Goal: Submit feedback/report problem: Provide input to the site owners about the experience or issues

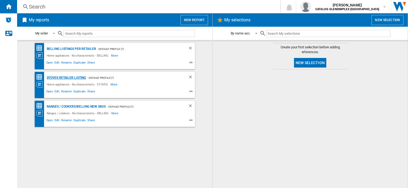
click at [65, 75] on div "STOVES Retailer Listing" at bounding box center [65, 77] width 41 height 7
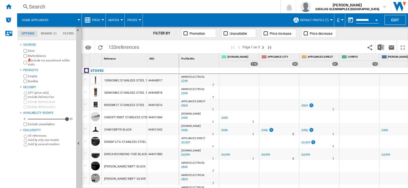
click at [73, 34] on md-tab-item "Filters" at bounding box center [68, 33] width 17 height 6
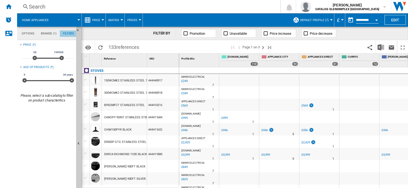
scroll to position [35, 0]
click at [26, 29] on md-tabs-canvas "Options Brands (1) Filters Options Brands (1) Filters" at bounding box center [49, 33] width 64 height 13
click at [27, 33] on md-tab-item "Options" at bounding box center [27, 33] width 19 height 6
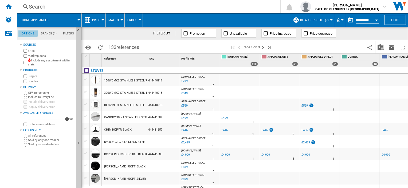
scroll to position [6, 0]
click at [163, 32] on div "FILTER BY" at bounding box center [164, 33] width 23 height 5
click at [52, 34] on md-tab-item "Brands (1)" at bounding box center [49, 33] width 22 height 6
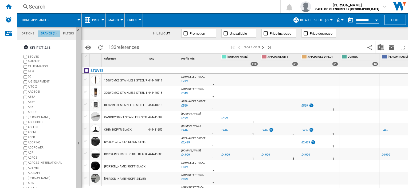
scroll to position [20, 0]
click at [70, 34] on md-tab-item "Filters" at bounding box center [68, 33] width 17 height 6
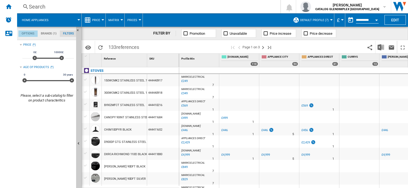
click at [28, 30] on md-tab-item "Options" at bounding box center [27, 33] width 19 height 6
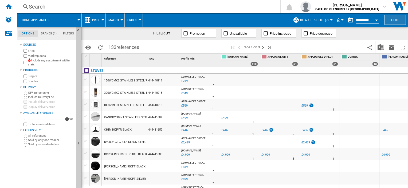
click at [395, 20] on button "Edit" at bounding box center [394, 20] width 21 height 10
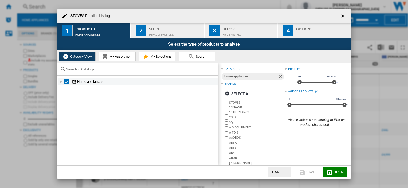
click at [63, 82] on div at bounding box center [60, 81] width 5 height 5
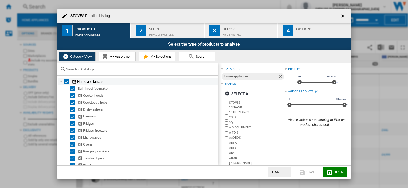
click at [66, 82] on div "Select" at bounding box center [66, 81] width 5 height 5
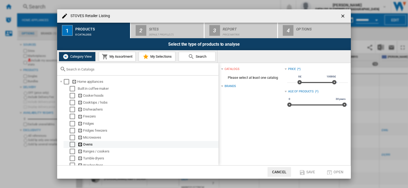
click at [74, 145] on div "Select" at bounding box center [72, 144] width 5 height 5
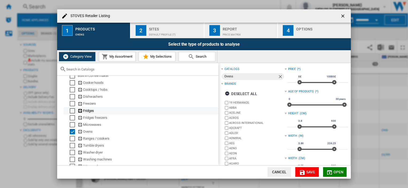
scroll to position [19, 0]
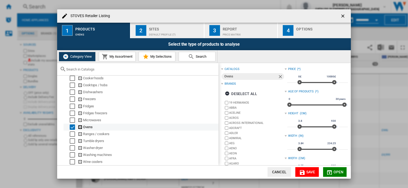
click at [74, 125] on div "Select" at bounding box center [72, 126] width 5 height 5
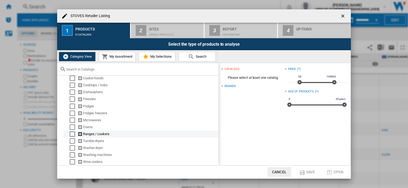
click at [74, 133] on div "Select" at bounding box center [72, 133] width 5 height 5
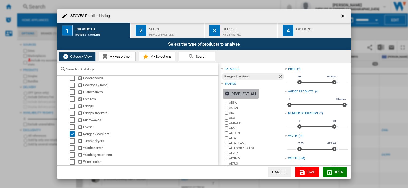
click at [227, 92] on ng-md-icon "button" at bounding box center [228, 94] width 6 height 6
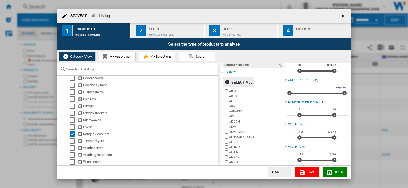
scroll to position [80, 0]
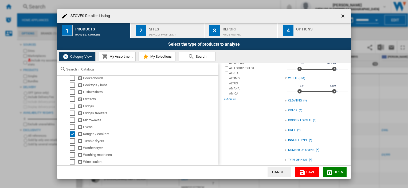
click at [233, 100] on div "+Show all" at bounding box center [254, 99] width 61 height 4
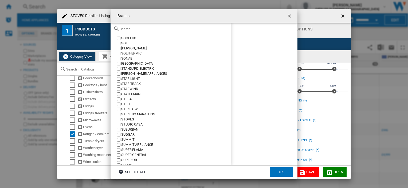
scroll to position [2562, 0]
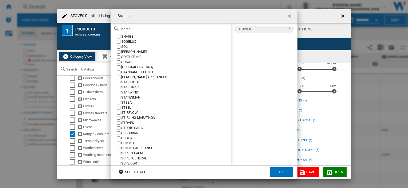
click at [276, 173] on button "OK" at bounding box center [281, 172] width 23 height 10
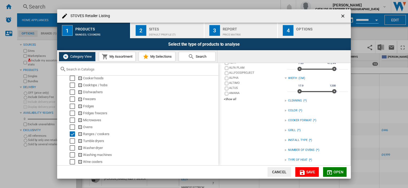
scroll to position [9, 0]
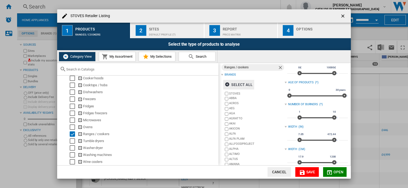
click at [334, 172] on span "Open" at bounding box center [338, 172] width 10 height 4
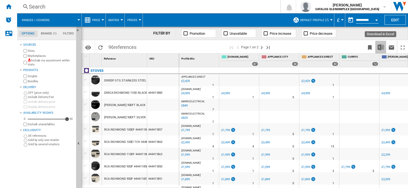
click at [380, 49] on img "Download in Excel" at bounding box center [380, 47] width 6 height 6
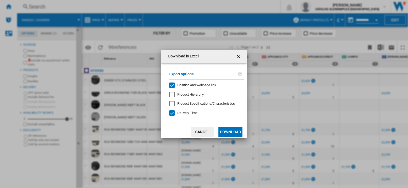
click at [173, 84] on div "Position and webpage link" at bounding box center [171, 84] width 5 height 5
click at [227, 130] on button "Download" at bounding box center [230, 132] width 24 height 10
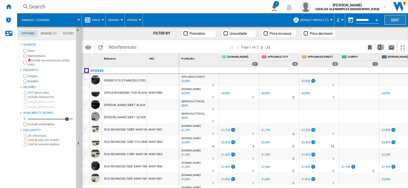
click at [391, 17] on button "Edit" at bounding box center [394, 20] width 21 height 10
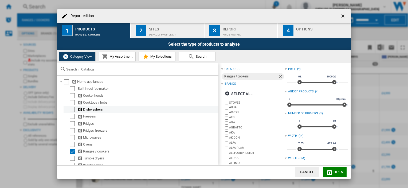
scroll to position [19, 0]
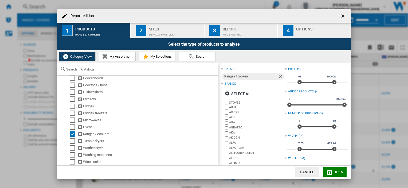
click at [347, 18] on button "Report edition ..." at bounding box center [343, 16] width 11 height 11
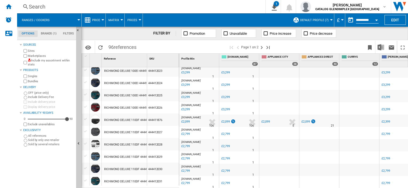
scroll to position [501, 0]
drag, startPoint x: 147, startPoint y: 61, endPoint x: 212, endPoint y: 61, distance: 64.6
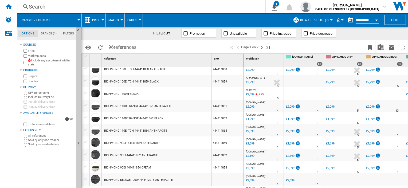
scroll to position [0, 0]
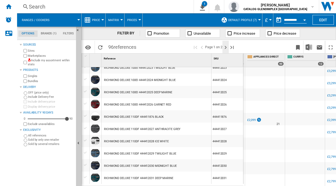
click at [227, 48] on ng-md-icon "Next page" at bounding box center [226, 47] width 6 height 6
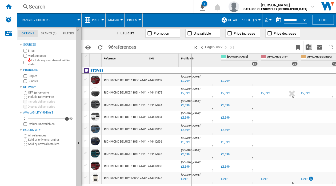
drag, startPoint x: 148, startPoint y: 66, endPoint x: 191, endPoint y: 66, distance: 43.8
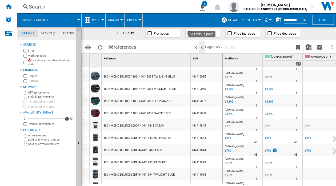
click at [203, 50] on ng-md-icon ">Previous page" at bounding box center [202, 47] width 6 height 6
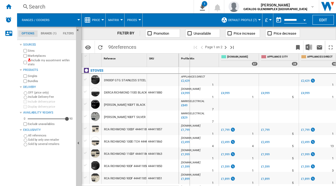
drag, startPoint x: 147, startPoint y: 63, endPoint x: 189, endPoint y: 63, distance: 43.0
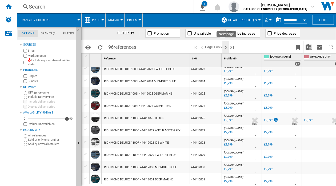
click at [227, 48] on ng-md-icon "Next page" at bounding box center [226, 47] width 6 height 6
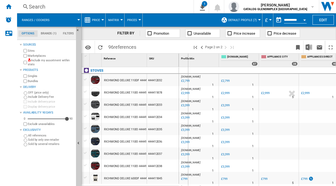
drag, startPoint x: 147, startPoint y: 62, endPoint x: 194, endPoint y: 66, distance: 47.7
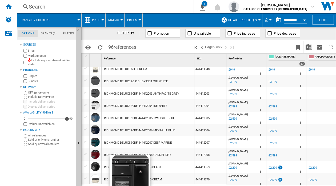
click at [94, 165] on div at bounding box center [95, 166] width 9 height 9
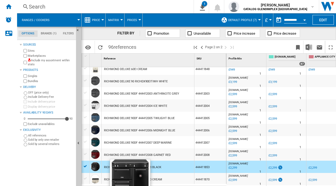
click at [98, 166] on div at bounding box center [95, 166] width 9 height 9
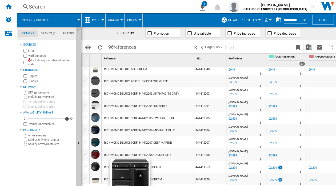
click at [98, 166] on div at bounding box center [95, 166] width 9 height 9
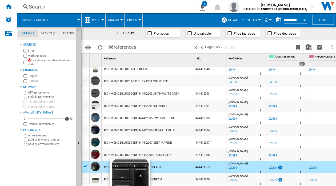
click at [98, 166] on div at bounding box center [95, 166] width 9 height 9
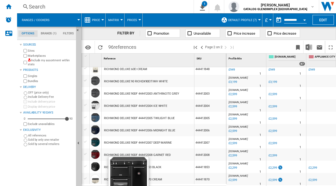
click at [98, 166] on div at bounding box center [95, 166] width 9 height 9
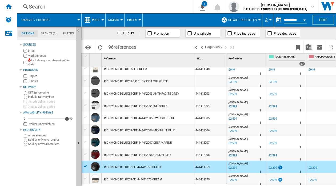
click at [234, 168] on div "£2,299" at bounding box center [232, 167] width 9 height 5
click at [235, 82] on div "£3,199" at bounding box center [232, 82] width 9 height 5
click at [87, 167] on div at bounding box center [86, 166] width 6 height 5
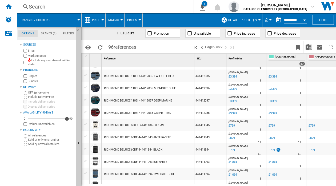
scroll to position [80, 0]
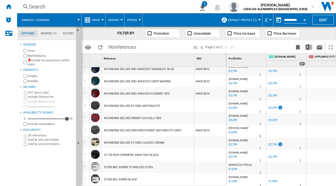
click at [234, 143] on div "£2,799" at bounding box center [232, 144] width 9 height 5
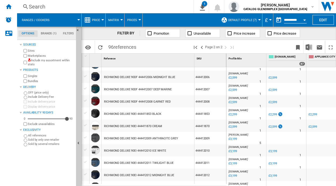
scroll to position [400, 0]
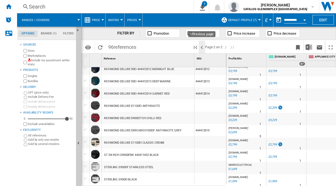
click at [200, 48] on ng-md-icon ">Previous page" at bounding box center [202, 47] width 6 height 6
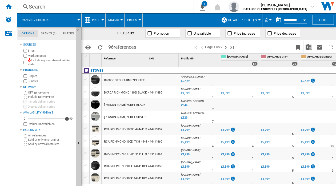
drag, startPoint x: 147, startPoint y: 65, endPoint x: 202, endPoint y: 68, distance: 54.8
click at [202, 68] on div "1 Reference 1 SKU 1 [GEOGRAPHIC_DATA] D900DF GTG STAINLESS STEEL DXRCA RICHMOND…" at bounding box center [209, 120] width 254 height 132
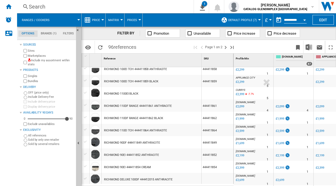
click at [240, 94] on div "£2,399" at bounding box center [239, 94] width 9 height 5
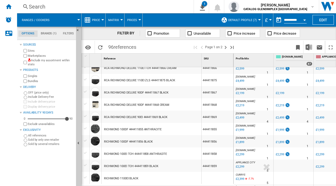
scroll to position [182, 0]
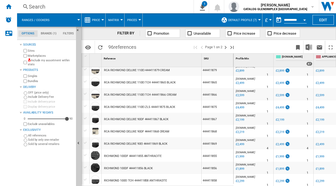
click at [236, 82] on div "£2,499" at bounding box center [239, 83] width 9 height 5
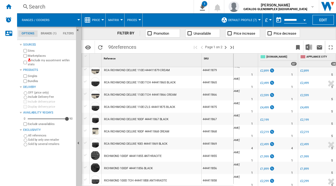
scroll to position [0, 27]
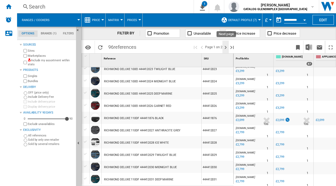
click at [227, 48] on ng-md-icon "Next page" at bounding box center [226, 47] width 6 height 6
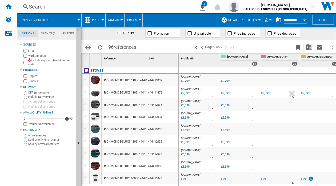
drag, startPoint x: 146, startPoint y: 61, endPoint x: 178, endPoint y: 63, distance: 32.1
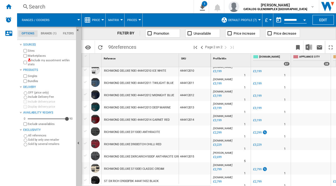
click at [215, 133] on div "£2,299" at bounding box center [216, 132] width 9 height 5
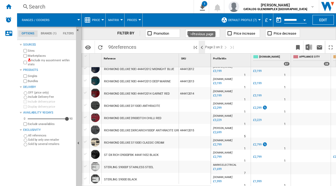
click at [201, 48] on ng-md-icon ">Previous page" at bounding box center [202, 47] width 6 height 6
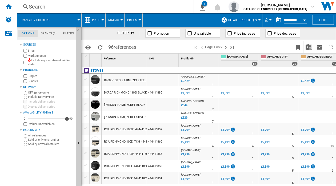
drag, startPoint x: 147, startPoint y: 61, endPoint x: 182, endPoint y: 65, distance: 35.3
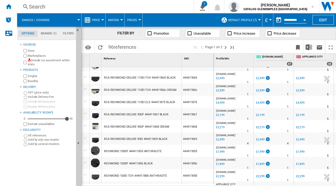
scroll to position [214, 0]
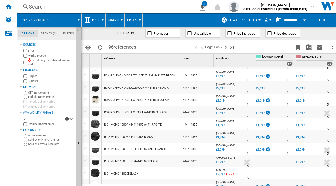
click at [221, 150] on div "£2,299" at bounding box center [219, 149] width 9 height 5
click at [222, 150] on div "£2,299" at bounding box center [219, 149] width 9 height 5
click at [219, 161] on div "£2,299" at bounding box center [219, 162] width 9 height 5
click at [302, 149] on div "£2,299" at bounding box center [300, 149] width 8 height 3
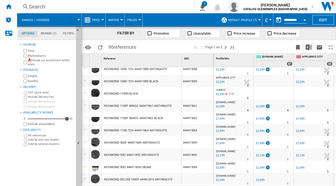
scroll to position [347, 0]
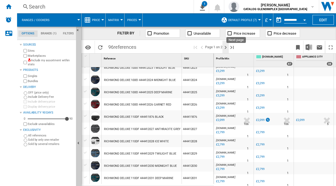
click at [225, 48] on ng-md-icon "Next page" at bounding box center [226, 47] width 6 height 6
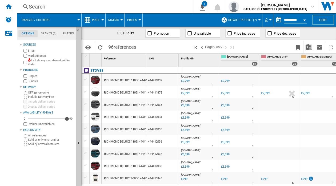
drag, startPoint x: 146, startPoint y: 60, endPoint x: 183, endPoint y: 60, distance: 36.6
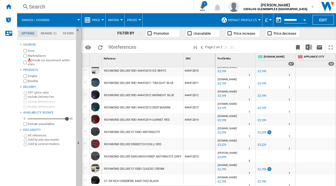
click at [219, 133] on div "£2,299" at bounding box center [221, 132] width 9 height 5
click at [202, 48] on ng-md-icon ">Previous page" at bounding box center [202, 47] width 6 height 6
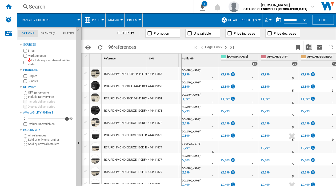
drag, startPoint x: 146, startPoint y: 65, endPoint x: 181, endPoint y: 68, distance: 35.3
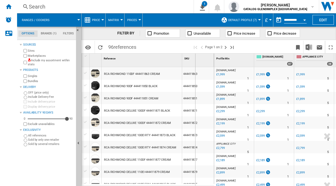
drag, startPoint x: 182, startPoint y: 60, endPoint x: 186, endPoint y: 72, distance: 12.9
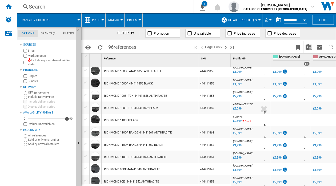
click at [238, 95] on div "£2,299" at bounding box center [236, 96] width 9 height 5
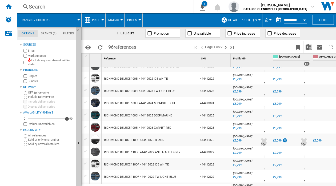
scroll to position [502, 0]
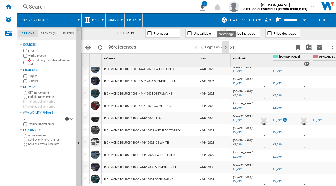
click at [227, 48] on ng-md-icon "Next page" at bounding box center [226, 47] width 6 height 6
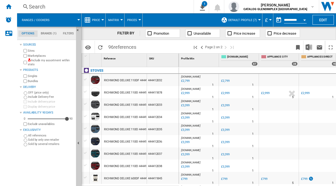
scroll to position [53, 0]
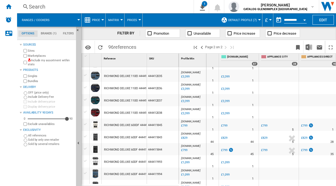
drag, startPoint x: 165, startPoint y: 63, endPoint x: 206, endPoint y: 69, distance: 41.5
click at [206, 69] on div "1 Reference 1 SKU 1 [GEOGRAPHIC_DATA] RICHMOND DELUXE 110DF 444412032 GARNET RE…" at bounding box center [209, 120] width 254 height 132
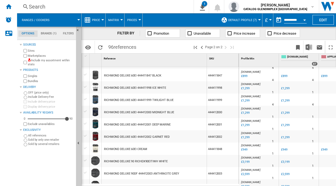
scroll to position [240, 0]
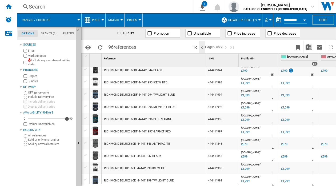
click at [200, 48] on ng-md-icon ">Previous page" at bounding box center [202, 47] width 6 height 6
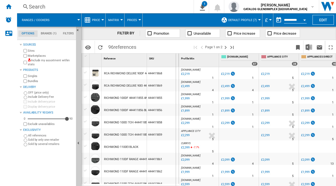
drag, startPoint x: 147, startPoint y: 61, endPoint x: 180, endPoint y: 61, distance: 32.6
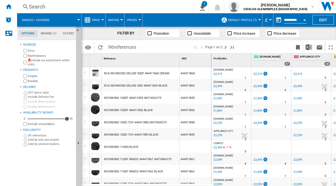
click at [220, 123] on div "£2,299" at bounding box center [217, 123] width 9 height 5
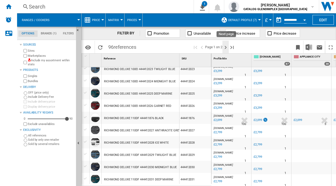
click at [226, 48] on ng-md-icon "Next page" at bounding box center [226, 47] width 6 height 6
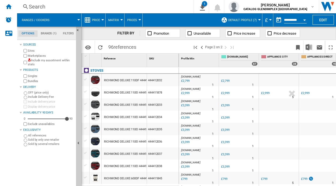
scroll to position [107, 0]
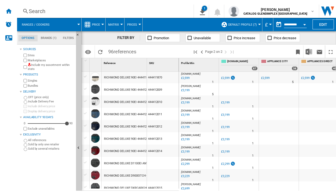
scroll to position [453, 0]
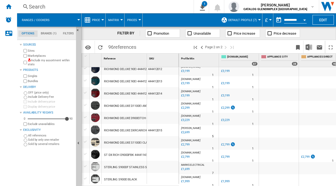
click at [183, 118] on div "£3,229" at bounding box center [184, 120] width 9 height 5
drag, startPoint x: 147, startPoint y: 59, endPoint x: 203, endPoint y: 62, distance: 55.6
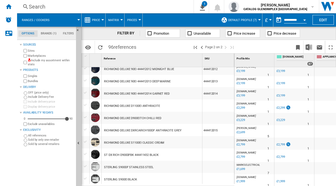
click at [136, 168] on div "STERLING S900DF STAINLESS STEEL" at bounding box center [129, 167] width 50 height 12
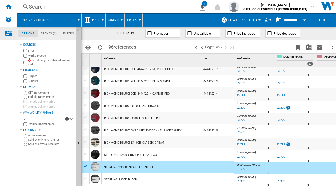
click at [11, 33] on ng-md-icon "Contact us" at bounding box center [8, 33] width 6 height 6
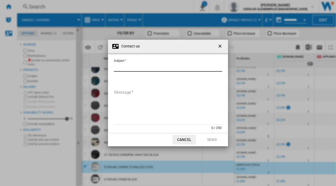
click at [138, 68] on input "Subject" at bounding box center [168, 68] width 108 height 8
type input "**********"
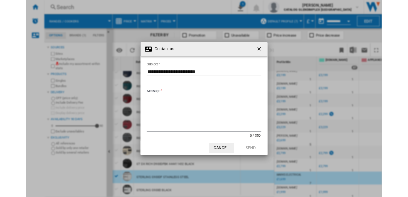
scroll to position [445, 0]
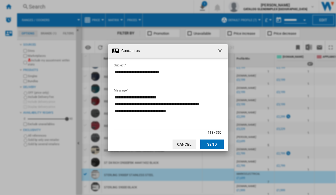
drag, startPoint x: 192, startPoint y: 114, endPoint x: 193, endPoint y: 112, distance: 2.8
click at [192, 114] on textarea "**********" at bounding box center [168, 111] width 108 height 36
click at [197, 108] on textarea "**********" at bounding box center [168, 111] width 108 height 36
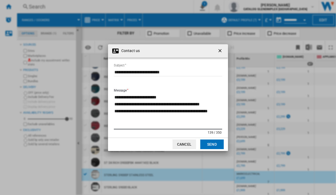
click at [193, 113] on textarea "**********" at bounding box center [168, 111] width 108 height 36
click at [190, 113] on textarea "**********" at bounding box center [168, 111] width 108 height 36
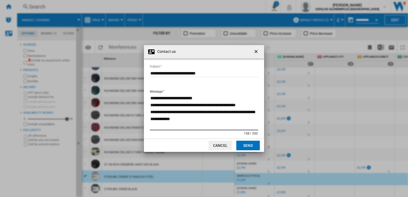
scroll to position [444, 0]
drag, startPoint x: 200, startPoint y: 125, endPoint x: 201, endPoint y: 121, distance: 3.6
click at [200, 124] on textarea "**********" at bounding box center [204, 112] width 108 height 36
click at [201, 120] on textarea "**********" at bounding box center [204, 112] width 108 height 36
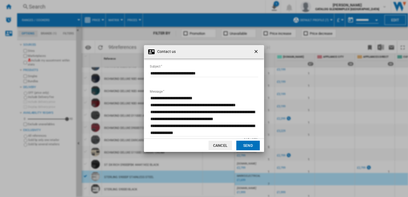
drag, startPoint x: 203, startPoint y: 135, endPoint x: 207, endPoint y: 135, distance: 4.0
click at [203, 135] on div at bounding box center [204, 136] width 108 height 3
click at [207, 134] on textarea "**********" at bounding box center [204, 115] width 108 height 42
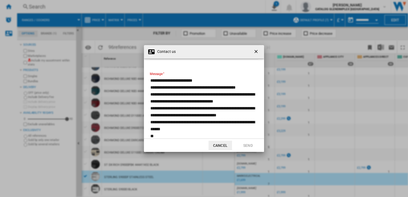
scroll to position [11, 0]
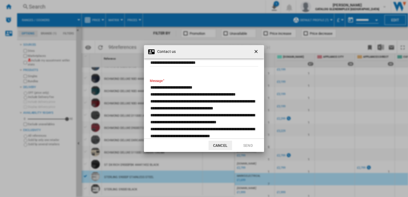
click at [215, 131] on textarea "**********" at bounding box center [204, 119] width 108 height 70
click at [240, 134] on textarea "**********" at bounding box center [204, 119] width 108 height 70
click at [217, 136] on textarea "**********" at bounding box center [204, 119] width 108 height 70
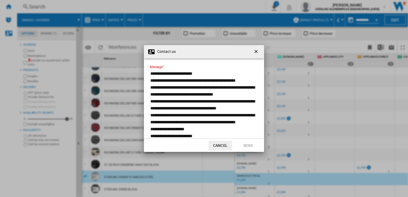
scroll to position [18, 0]
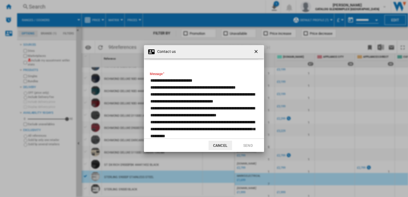
click at [189, 130] on textarea "**********" at bounding box center [204, 115] width 108 height 77
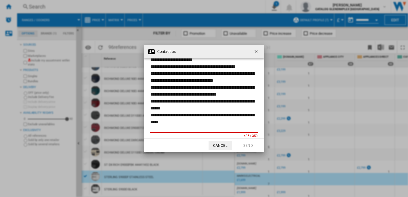
scroll to position [31, 0]
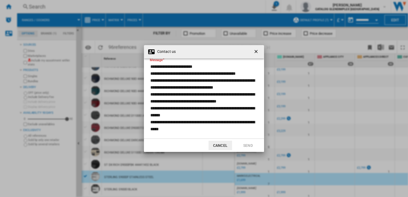
click at [204, 110] on textarea "**********" at bounding box center [204, 101] width 108 height 77
click at [202, 94] on textarea "**********" at bounding box center [204, 101] width 108 height 77
click at [184, 105] on textarea "**********" at bounding box center [204, 101] width 108 height 77
click at [191, 117] on textarea "**********" at bounding box center [204, 101] width 108 height 77
click at [205, 70] on textarea "**********" at bounding box center [204, 101] width 108 height 77
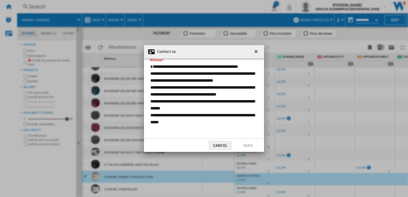
scroll to position [0, 0]
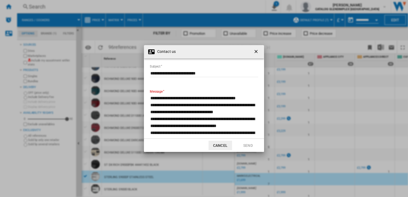
drag, startPoint x: 194, startPoint y: 98, endPoint x: 207, endPoint y: 98, distance: 12.8
click at [207, 98] on textarea "**********" at bounding box center [204, 129] width 108 height 70
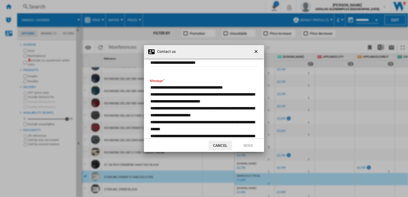
scroll to position [18, 0]
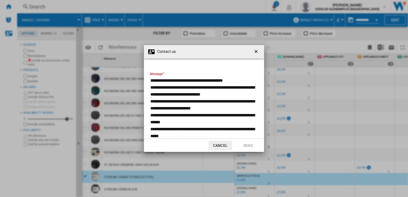
drag, startPoint x: 156, startPoint y: 127, endPoint x: 148, endPoint y: 127, distance: 7.5
click at [148, 127] on md-dialog-content "**********" at bounding box center [204, 98] width 120 height 80
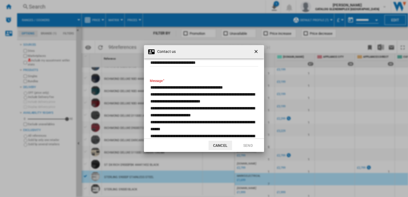
click at [181, 100] on textarea "**********" at bounding box center [204, 119] width 108 height 70
click at [196, 120] on textarea "**********" at bounding box center [204, 119] width 108 height 70
click at [210, 127] on textarea "**********" at bounding box center [204, 119] width 108 height 70
click at [203, 137] on textarea "**********" at bounding box center [204, 119] width 108 height 70
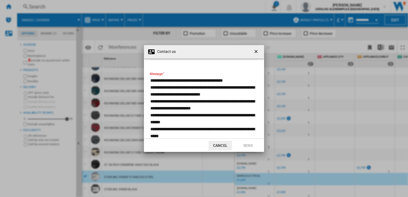
scroll to position [25, 0]
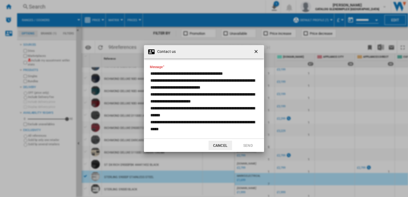
drag, startPoint x: 190, startPoint y: 131, endPoint x: 140, endPoint y: 73, distance: 76.6
click at [140, 73] on div "**********" at bounding box center [204, 98] width 408 height 197
type textarea "**********"
click at [255, 51] on ng-md-icon "getI18NText('BUTTONS.CLOSE_DIALOG')" at bounding box center [256, 52] width 6 height 6
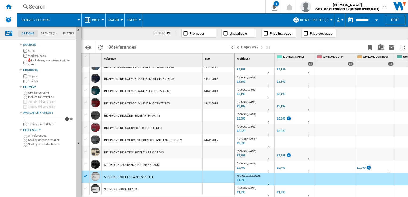
click at [9, 31] on ng-md-icon "Contact us" at bounding box center [8, 33] width 6 height 6
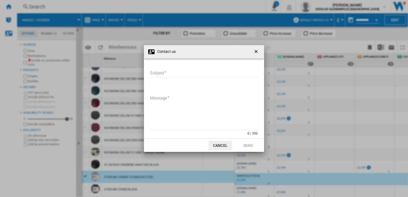
click at [168, 73] on input "Subject" at bounding box center [204, 73] width 108 height 8
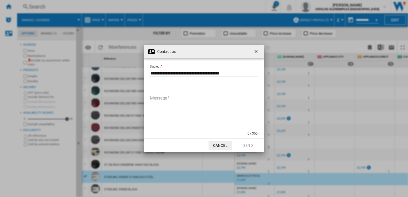
type input "**********"
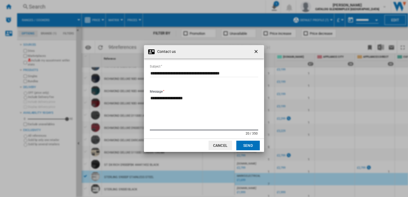
paste textarea "**********"
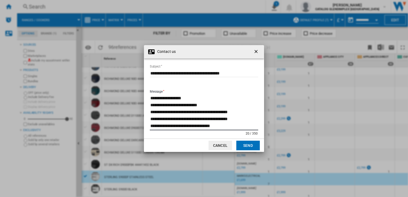
scroll to position [11, 0]
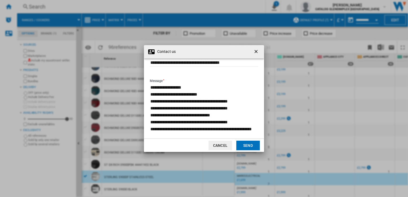
click at [195, 89] on textarea "**********" at bounding box center [204, 112] width 108 height 56
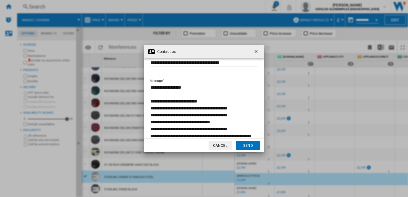
scroll to position [0, 0]
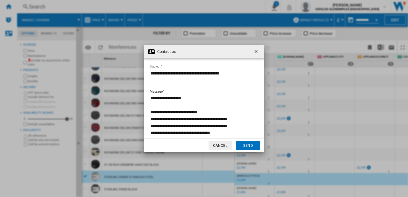
type textarea "**********"
click at [244, 147] on button "Send" at bounding box center [247, 146] width 23 height 10
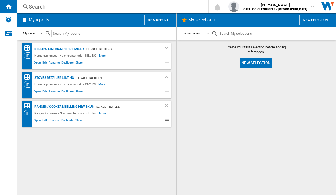
click at [65, 77] on div "STOVES Retailer Listing" at bounding box center [53, 77] width 41 height 7
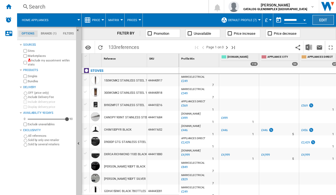
click at [316, 19] on button "Edit" at bounding box center [323, 20] width 21 height 10
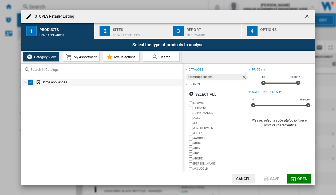
click at [26, 82] on div at bounding box center [25, 82] width 5 height 5
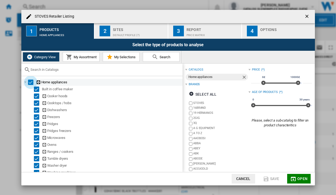
click at [32, 83] on div "Select" at bounding box center [30, 82] width 5 height 5
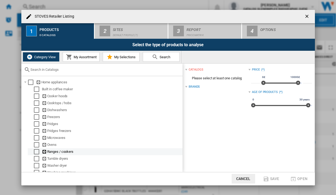
click at [35, 151] on div "Select" at bounding box center [36, 151] width 5 height 5
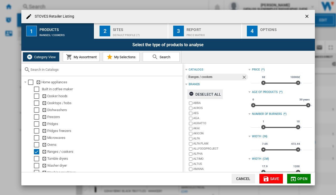
click at [195, 92] on div "Deselect all" at bounding box center [205, 94] width 32 height 10
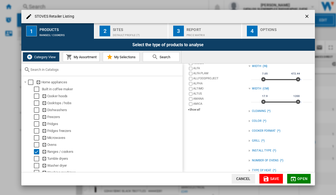
scroll to position [61, 0]
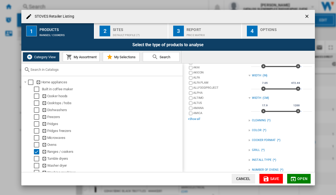
click at [193, 117] on div "+Show all" at bounding box center [218, 119] width 61 height 4
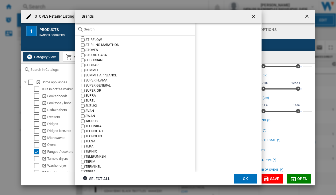
scroll to position [2615, 0]
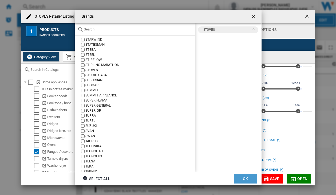
click at [238, 174] on button "OK" at bounding box center [245, 179] width 23 height 10
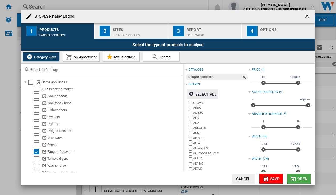
click at [295, 178] on md-icon "button" at bounding box center [293, 179] width 6 height 6
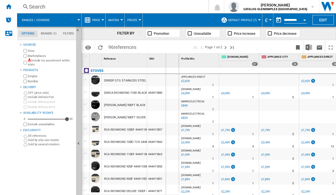
drag, startPoint x: 148, startPoint y: 62, endPoint x: 199, endPoint y: 67, distance: 52.0
click at [199, 67] on div "1 Reference 1 SKU 1 [GEOGRAPHIC_DATA] D900DF GTG STAINLESS STEEL DXRCA RICHMOND…" at bounding box center [209, 124] width 254 height 141
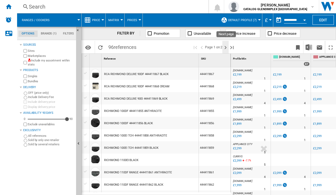
click at [226, 49] on ng-md-icon "Next page" at bounding box center [225, 47] width 6 height 6
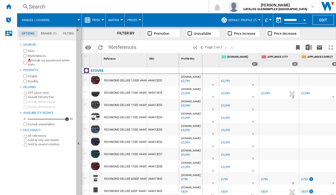
drag, startPoint x: 147, startPoint y: 64, endPoint x: 203, endPoint y: 72, distance: 56.3
click at [203, 72] on div "1 Reference 1 SKU 1 [GEOGRAPHIC_DATA] RICHMOND DELUXE 110DF 444412032 GARNET RE…" at bounding box center [209, 124] width 254 height 141
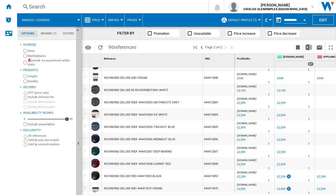
scroll to position [232, 0]
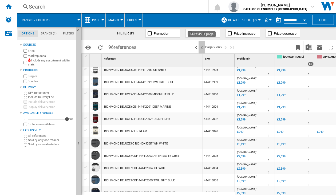
click at [200, 48] on ng-md-icon ">Previous page" at bounding box center [202, 47] width 6 height 6
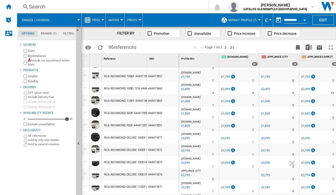
scroll to position [107, 0]
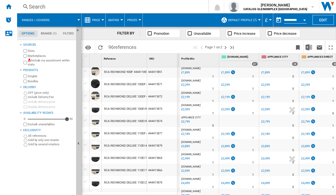
drag, startPoint x: 148, startPoint y: 61, endPoint x: 195, endPoint y: 65, distance: 47.2
click at [195, 65] on div "1 Reference 1 SKU 1 [GEOGRAPHIC_DATA] D900DF GTG STAINLESS STEEL DXRCA RICHMOND…" at bounding box center [209, 124] width 254 height 141
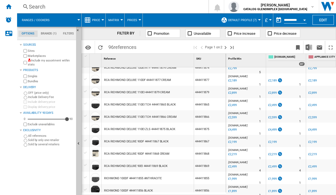
scroll to position [214, 0]
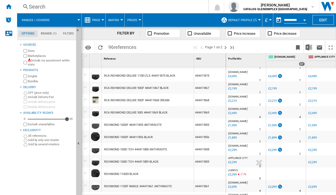
click at [229, 150] on div "£2,299" at bounding box center [231, 149] width 9 height 5
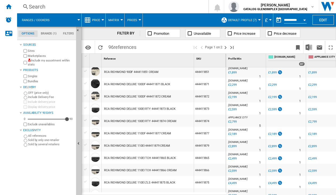
scroll to position [133, 0]
